Goal: Information Seeking & Learning: Stay updated

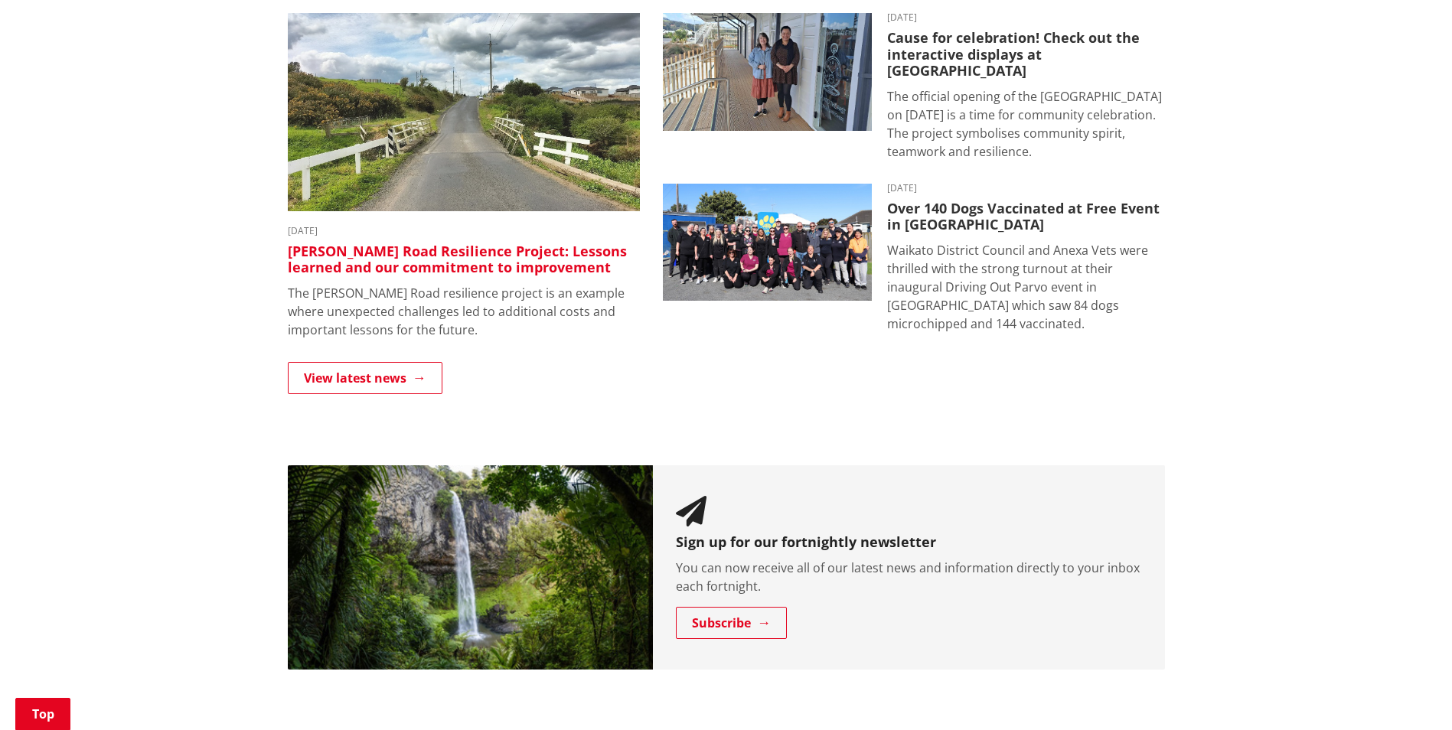
scroll to position [842, 0]
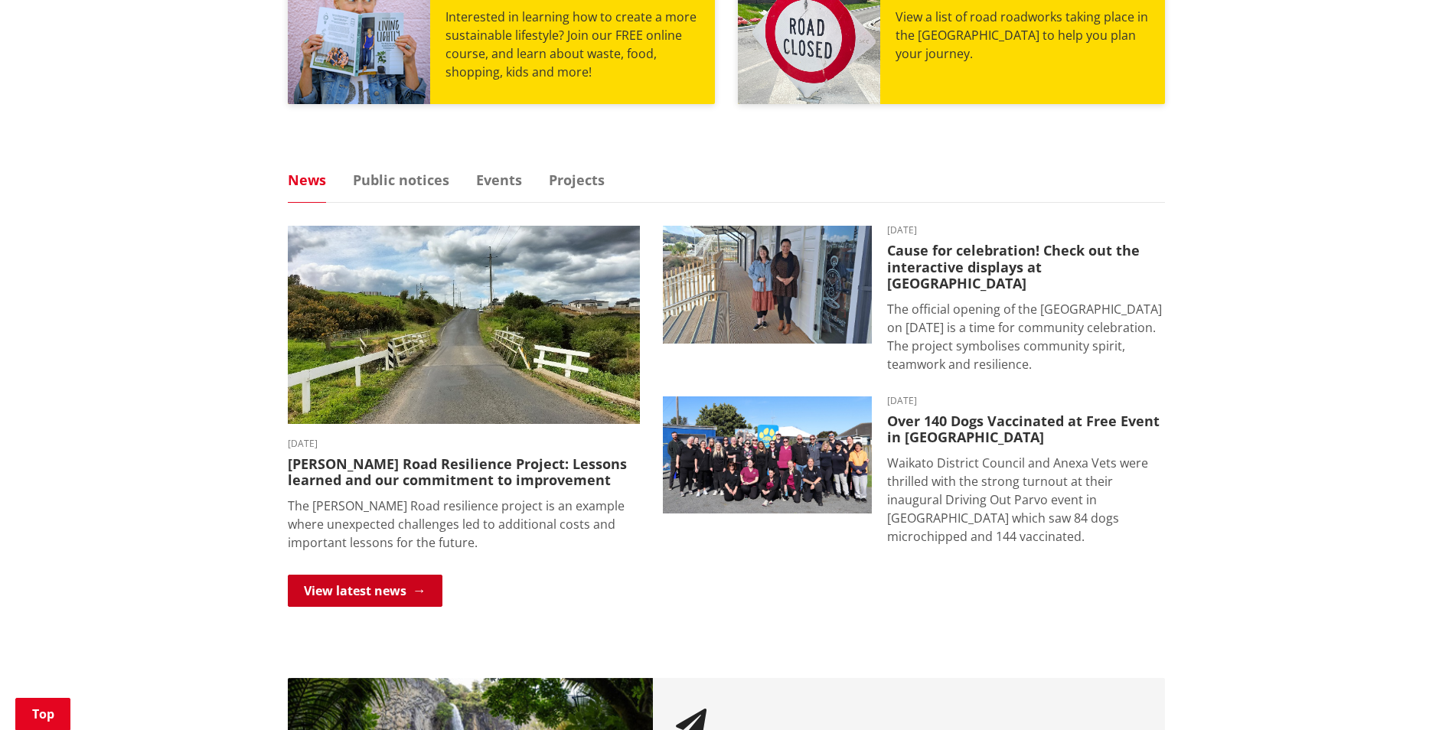
click at [329, 576] on link "View latest news" at bounding box center [365, 591] width 155 height 32
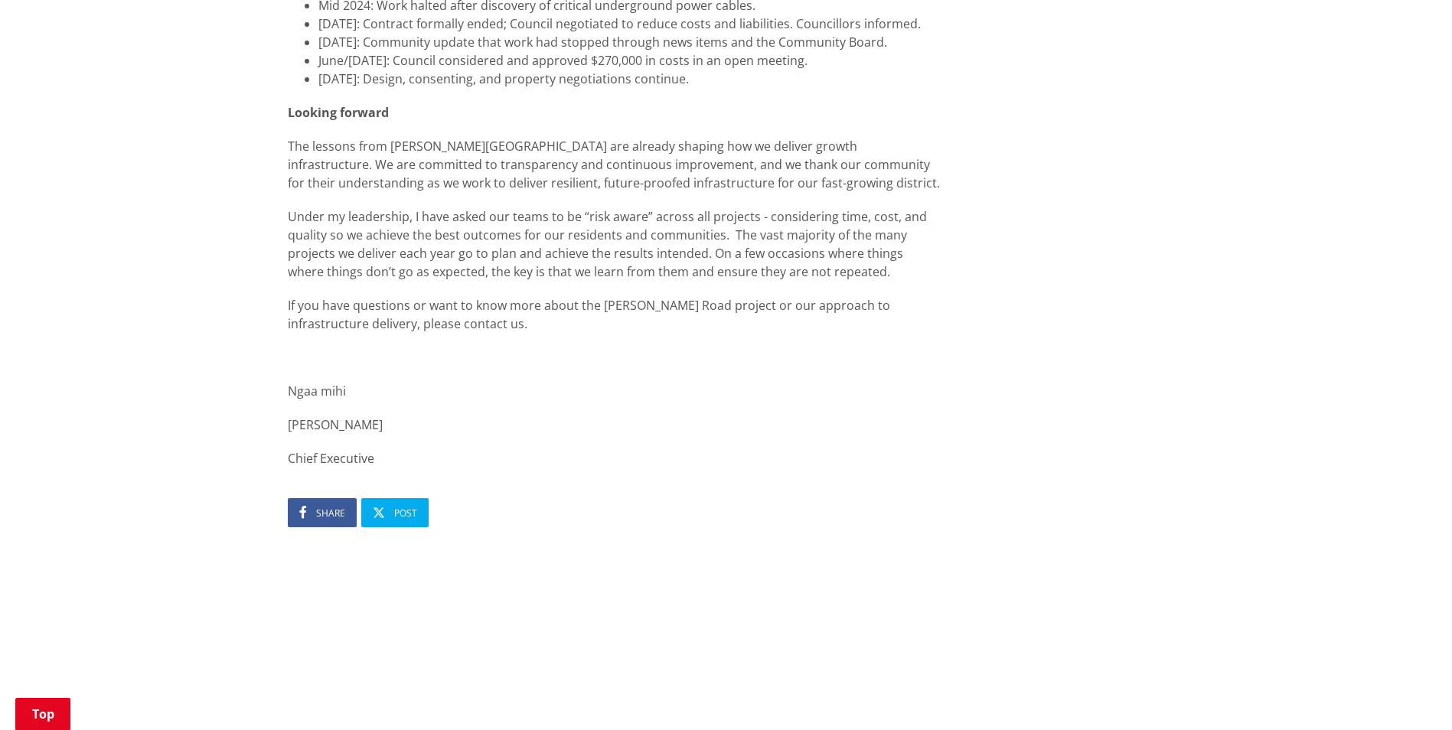
scroll to position [1607, 0]
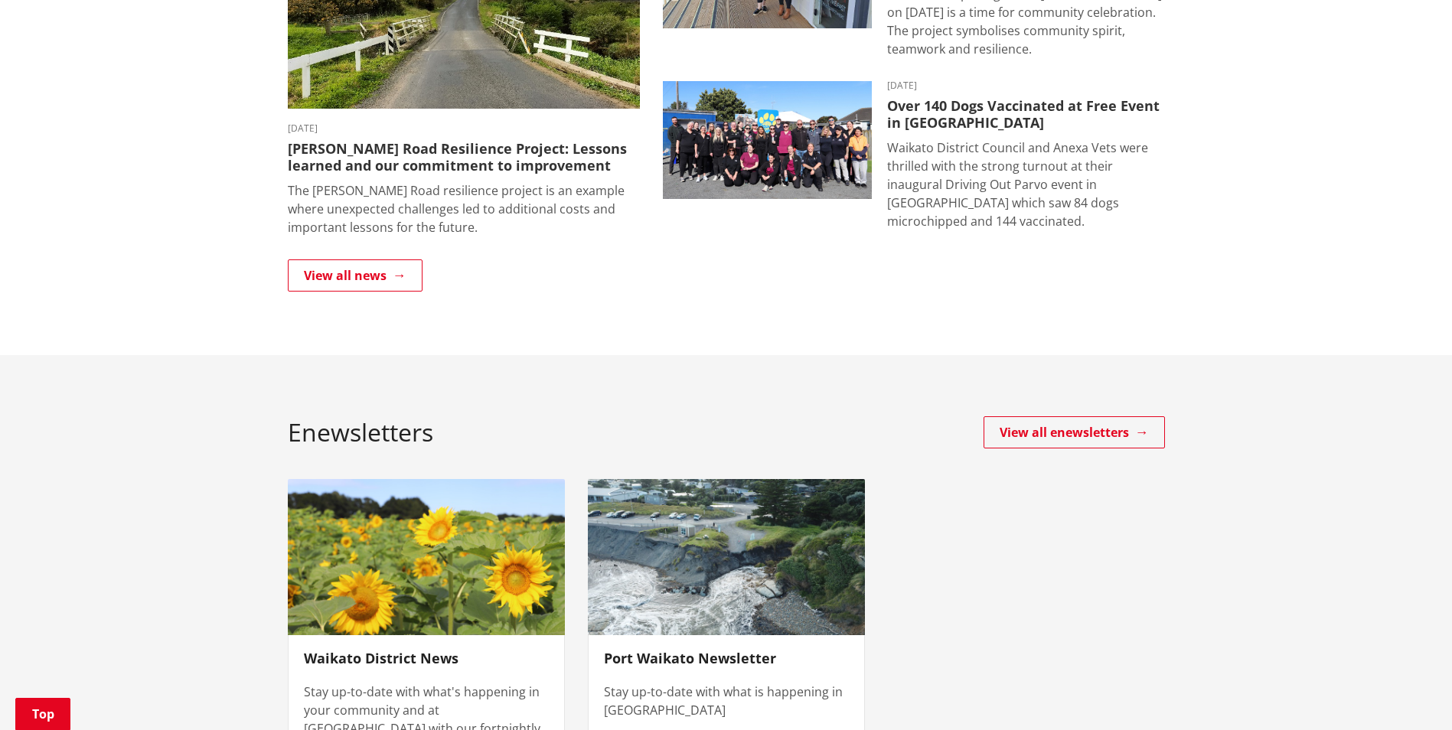
scroll to position [459, 0]
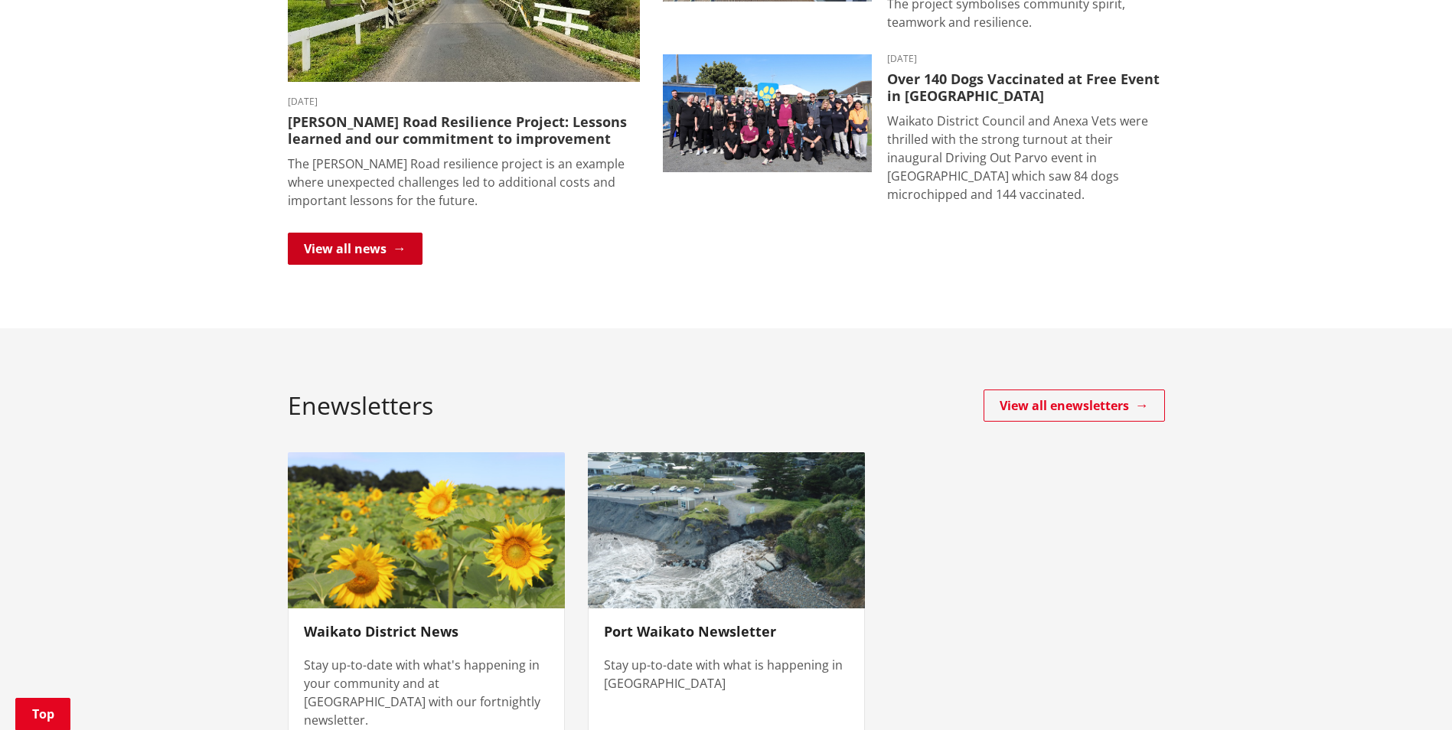
click at [396, 254] on link "View all news" at bounding box center [355, 249] width 135 height 32
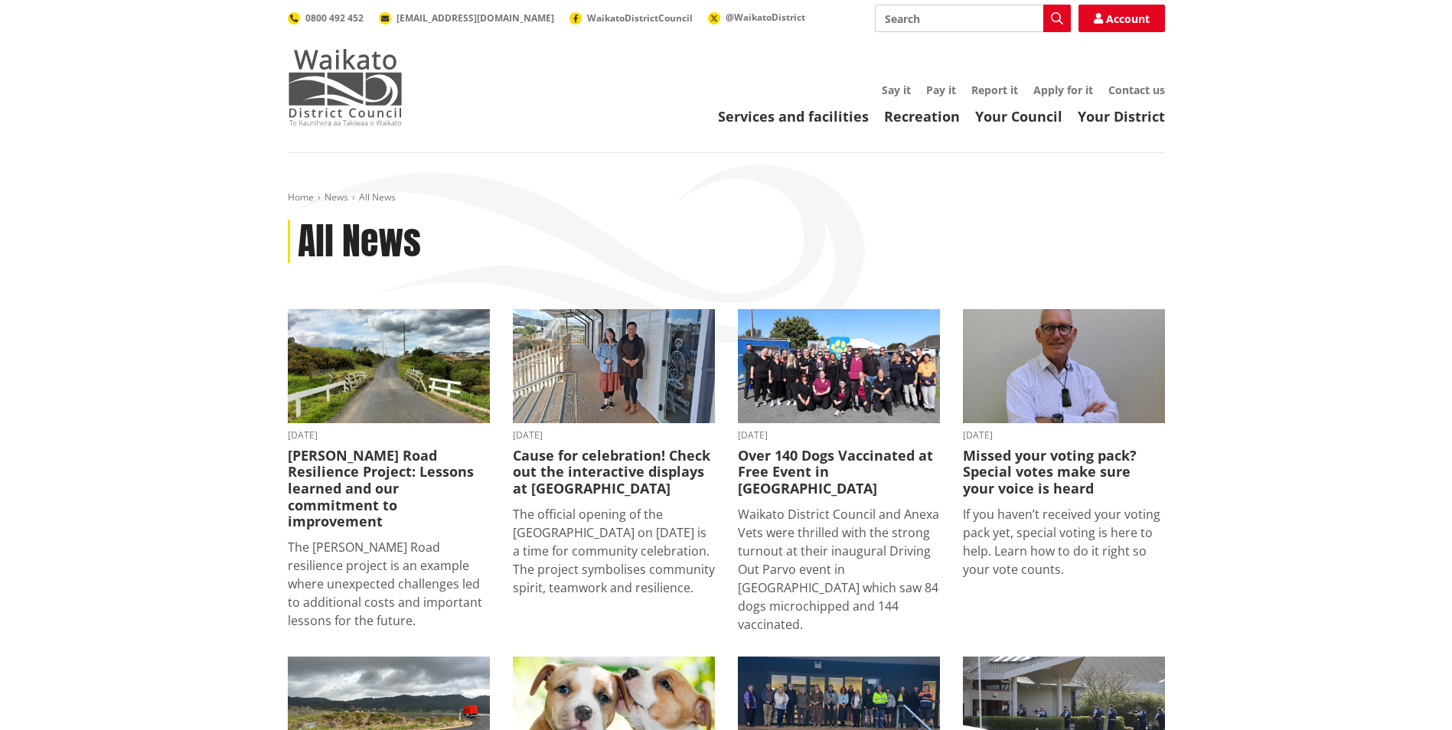
click at [353, 101] on img at bounding box center [345, 87] width 115 height 77
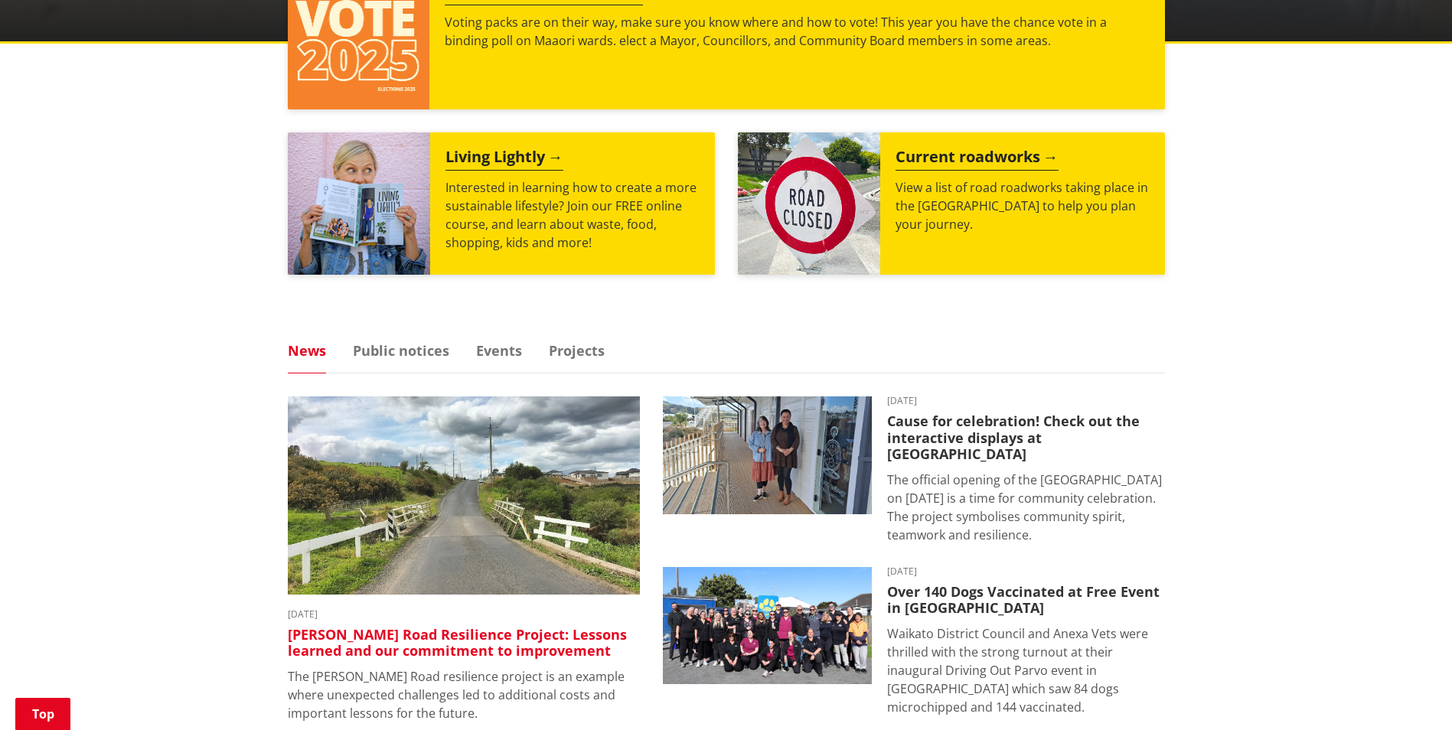
scroll to position [689, 0]
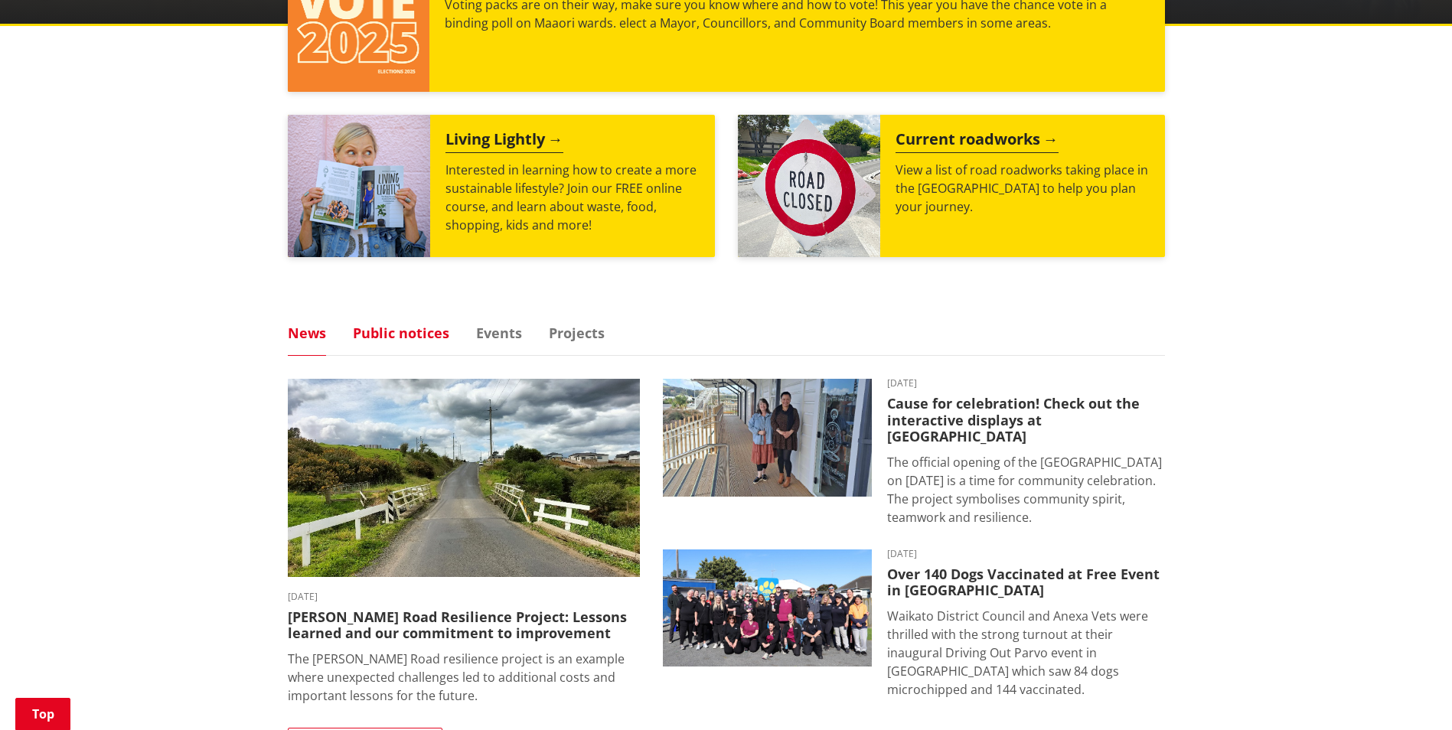
click at [436, 338] on link "Public notices" at bounding box center [401, 333] width 96 height 14
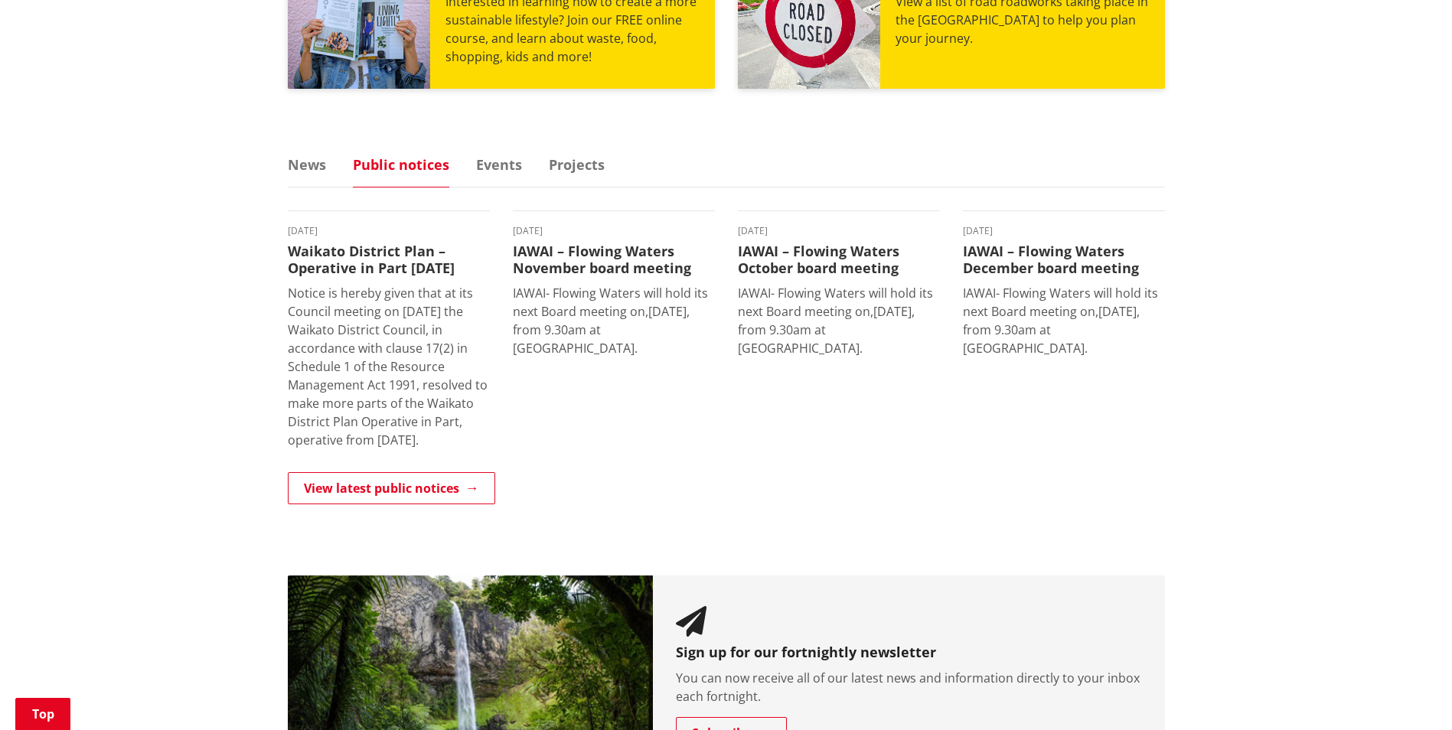
scroll to position [918, 0]
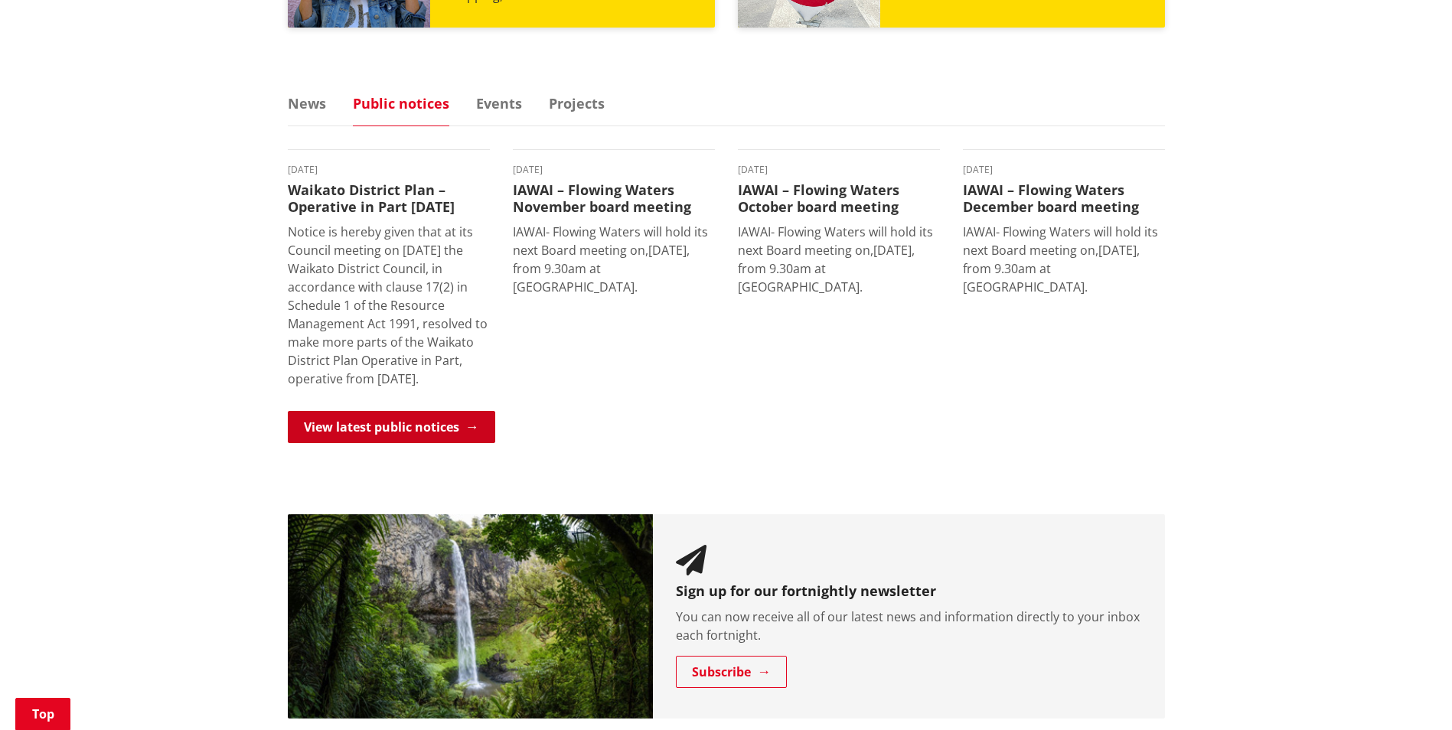
click at [416, 432] on link "View latest public notices" at bounding box center [391, 427] width 207 height 32
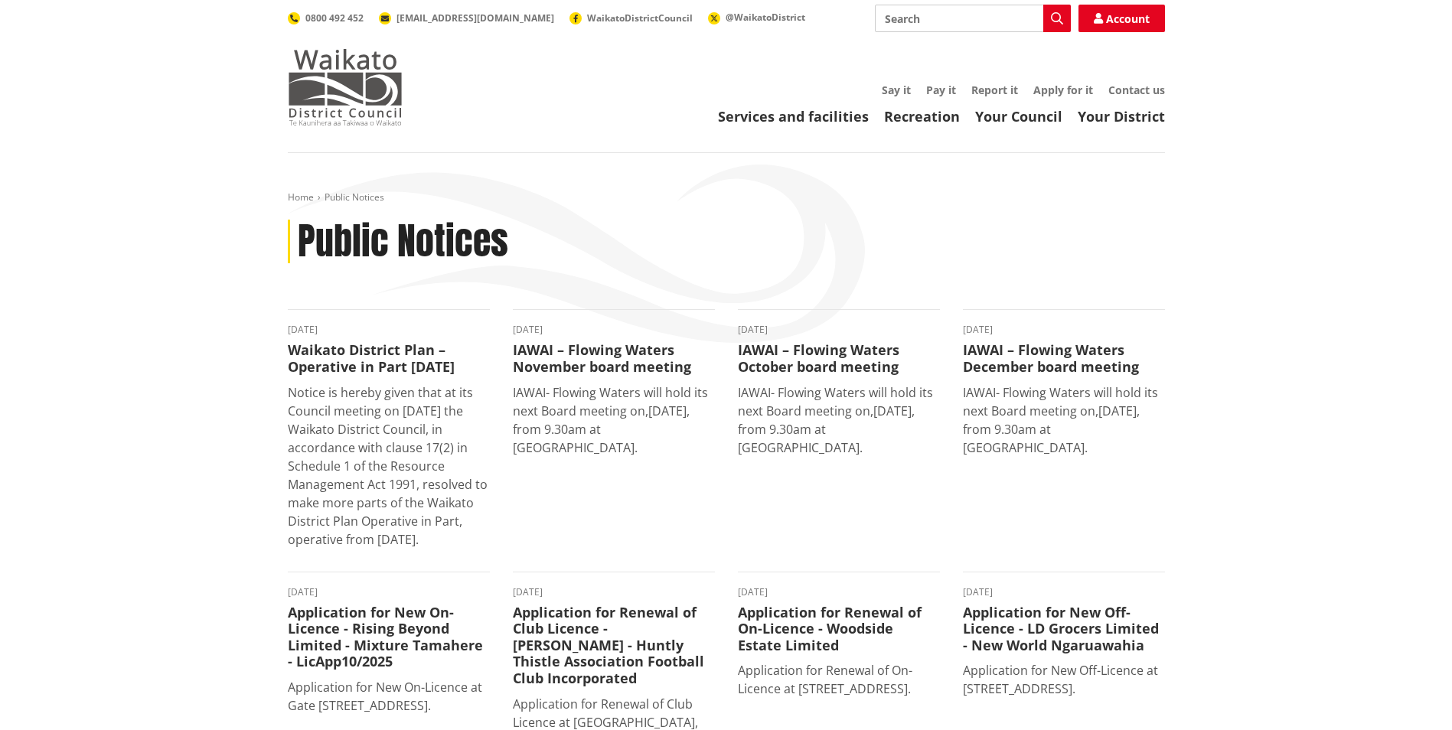
click at [370, 54] on img at bounding box center [345, 87] width 115 height 77
